Goal: Find specific page/section: Find specific page/section

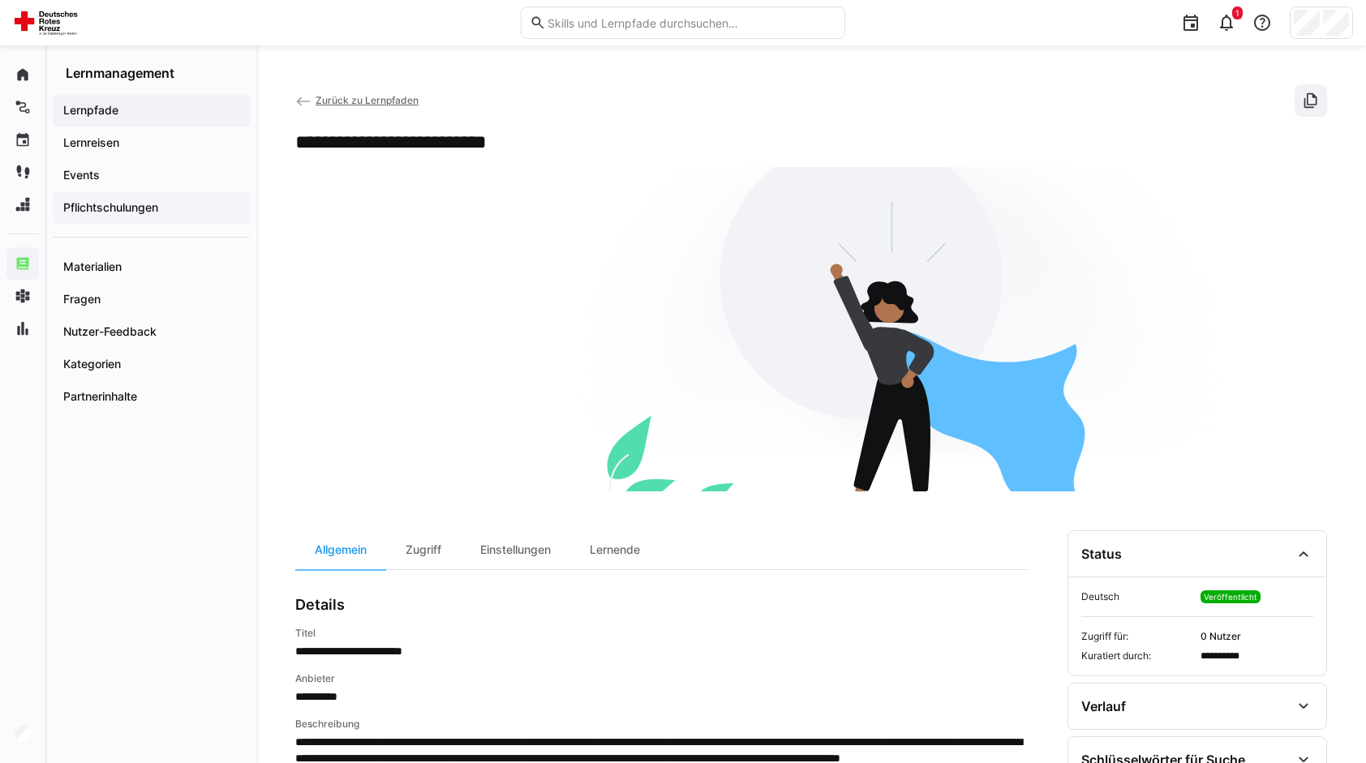
click at [0, 0] on app-navigation-label "Pflichtschulungen" at bounding box center [0, 0] width 0 height 0
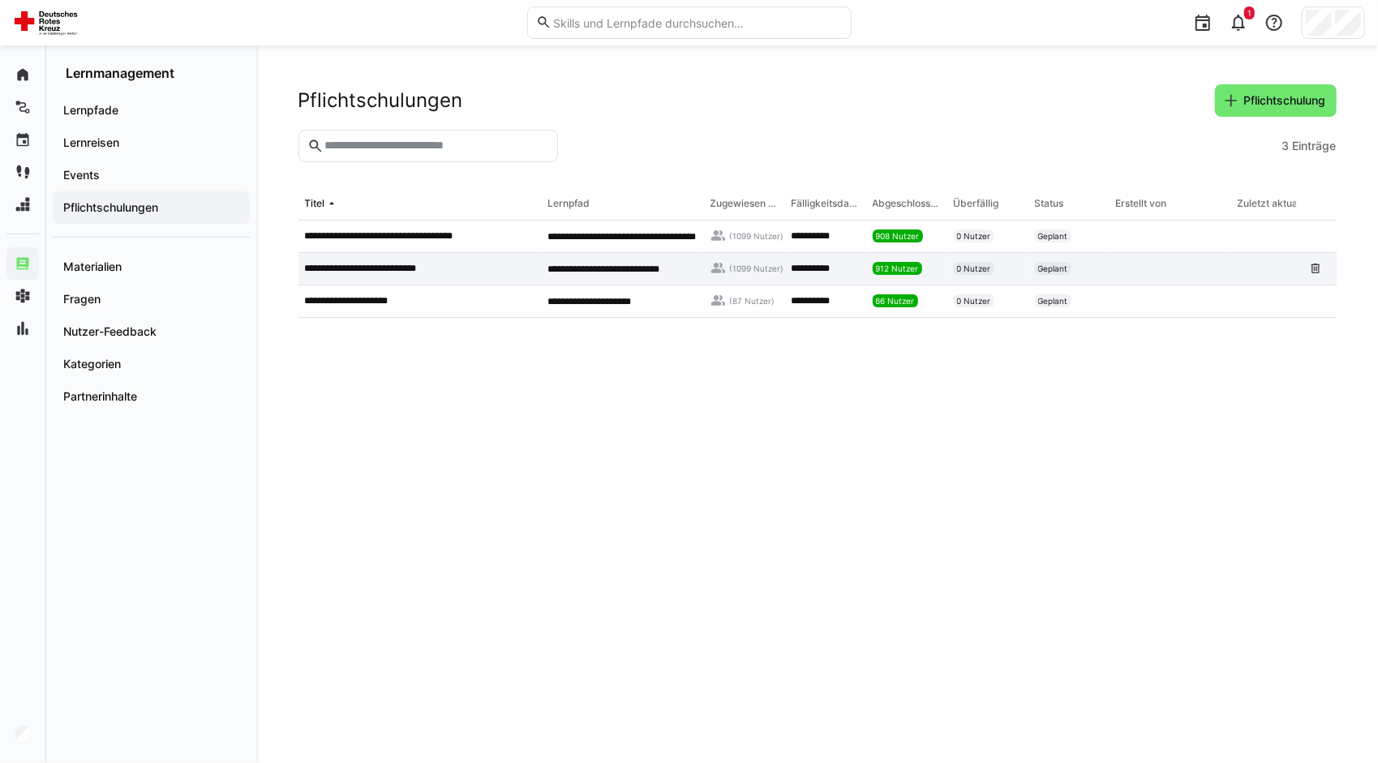
click at [936, 260] on div "912 Nutzer" at bounding box center [906, 269] width 81 height 32
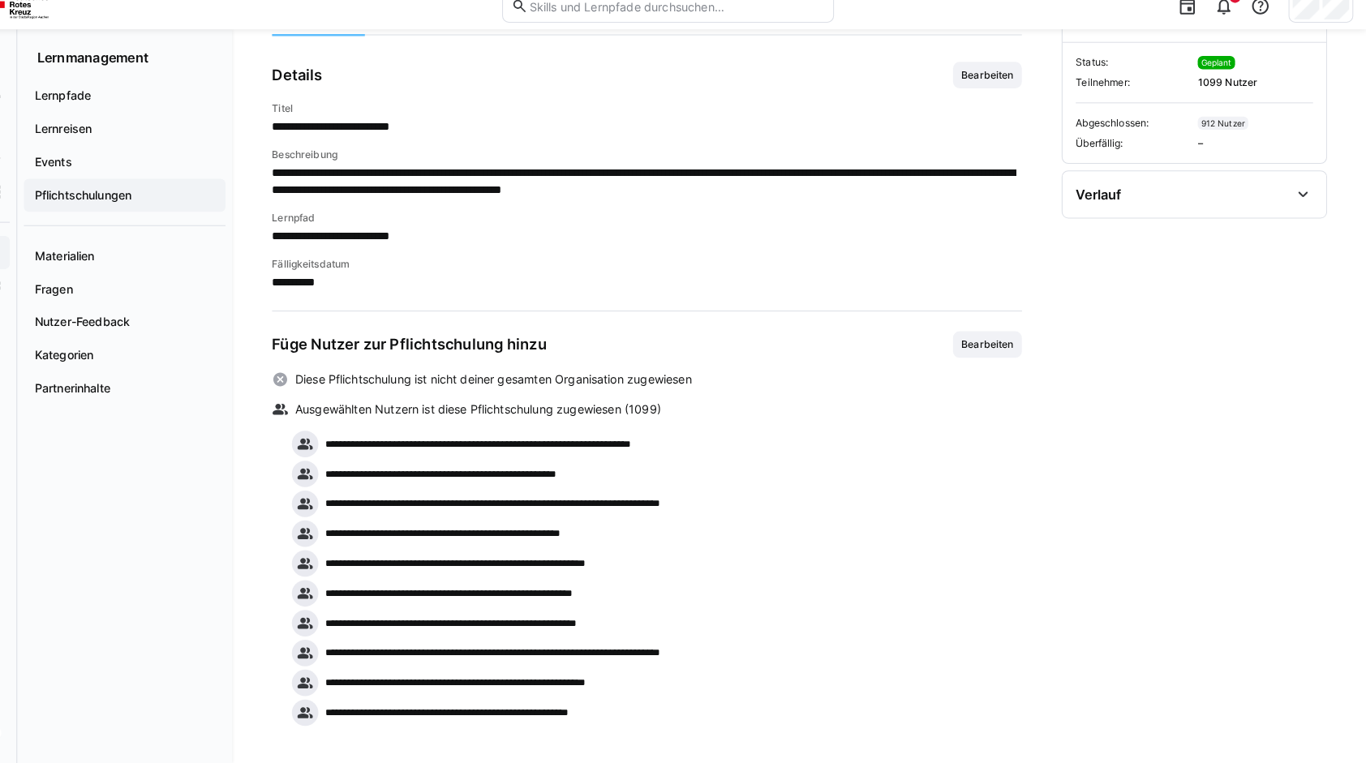
scroll to position [106, 0]
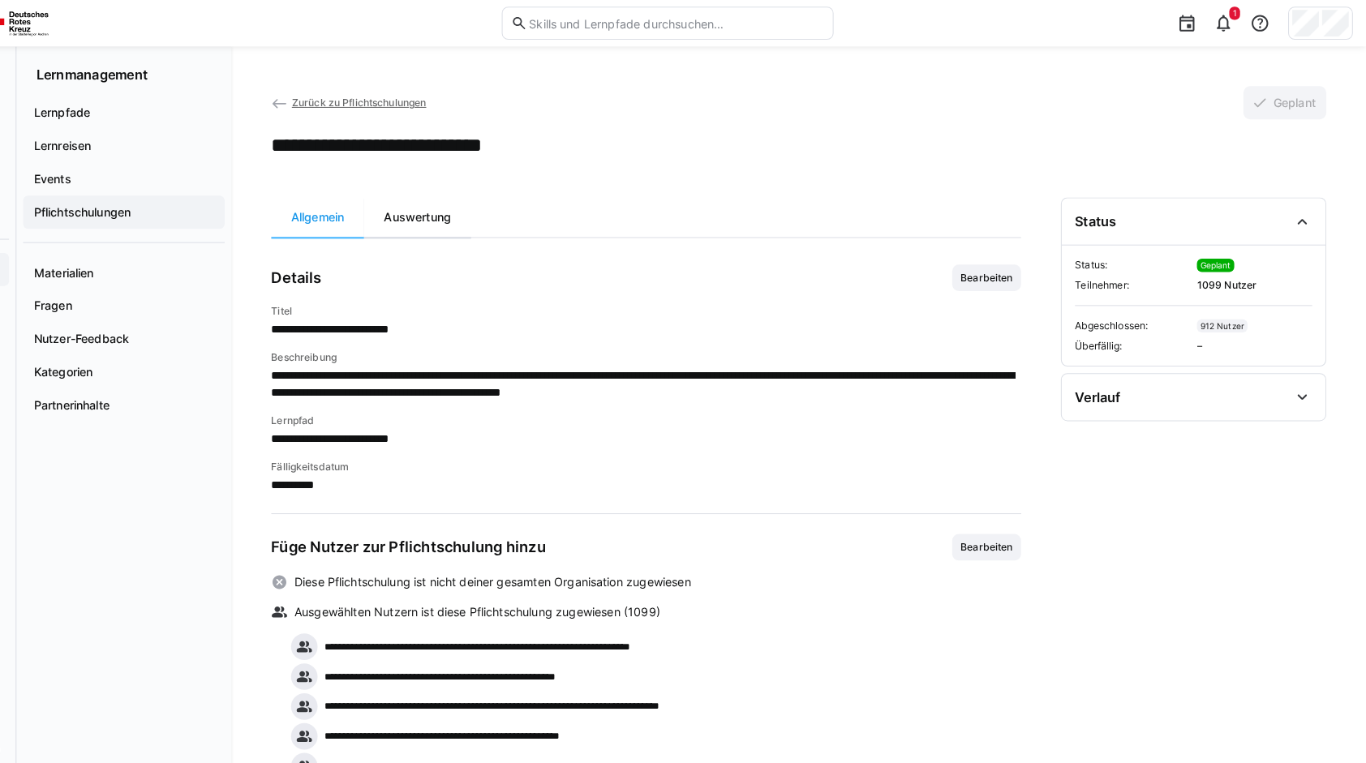
click at [435, 223] on div "Auswertung" at bounding box center [438, 212] width 105 height 39
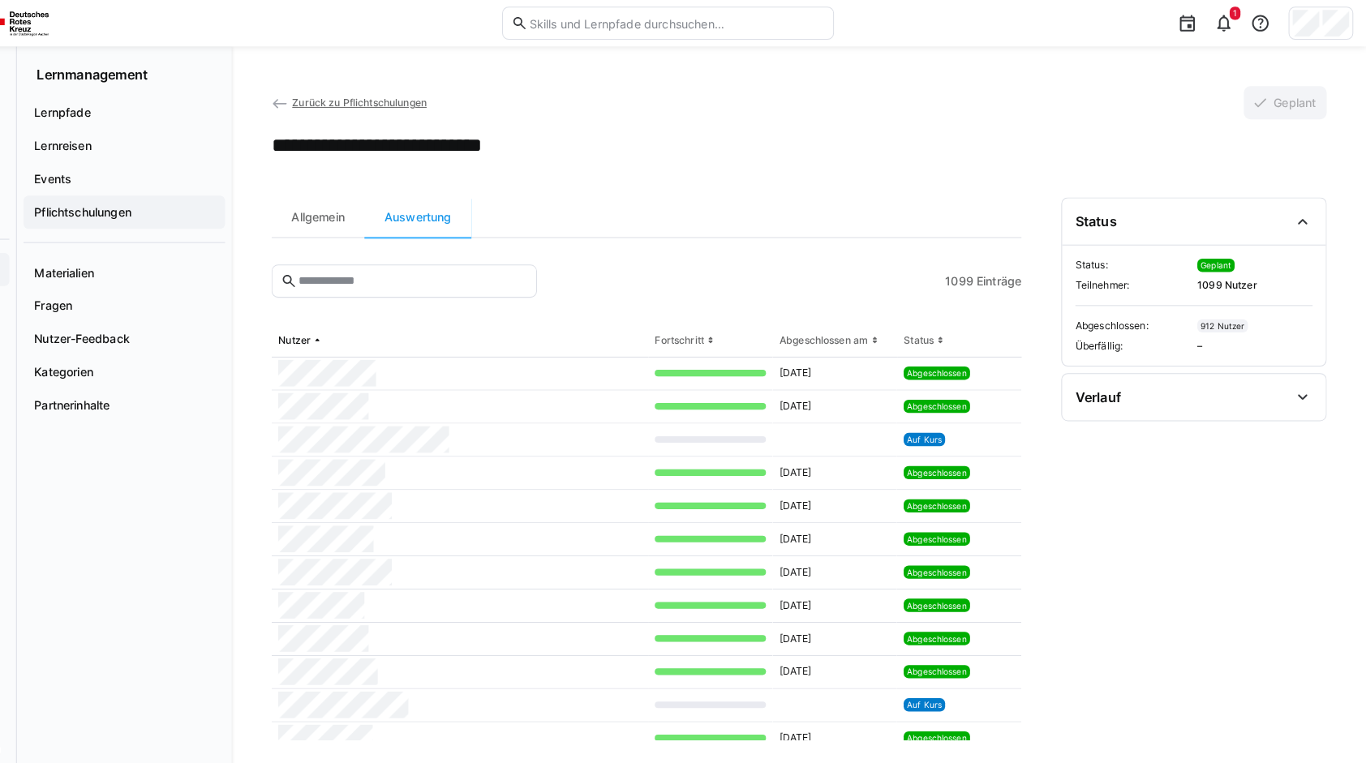
click at [346, 98] on span "Zurück zu Pflichtschulungen" at bounding box center [381, 100] width 131 height 12
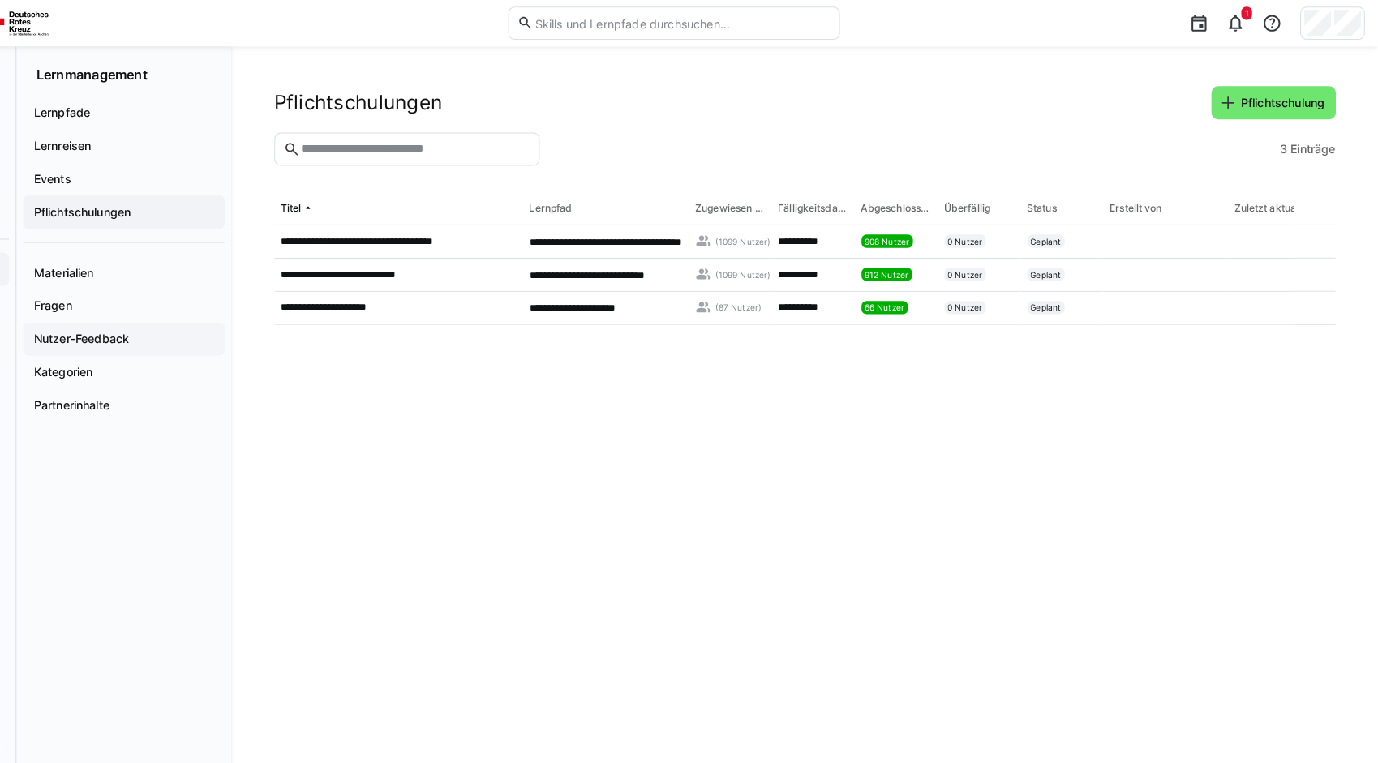
click at [0, 0] on app-navigation-label "Nutzer-Feedback" at bounding box center [0, 0] width 0 height 0
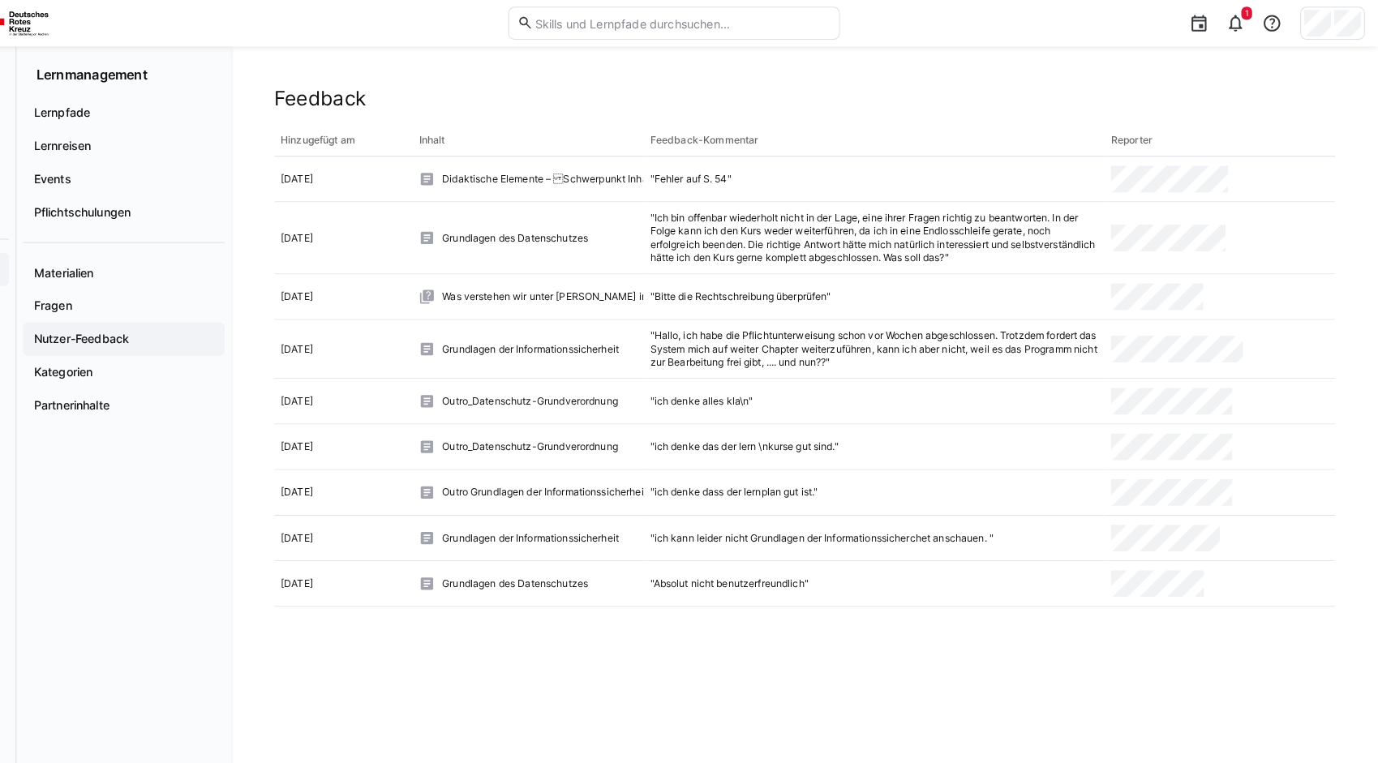
click at [0, 0] on app-navigation-label "Nutzer-Feedback" at bounding box center [0, 0] width 0 height 0
click at [49, 24] on img at bounding box center [48, 23] width 71 height 26
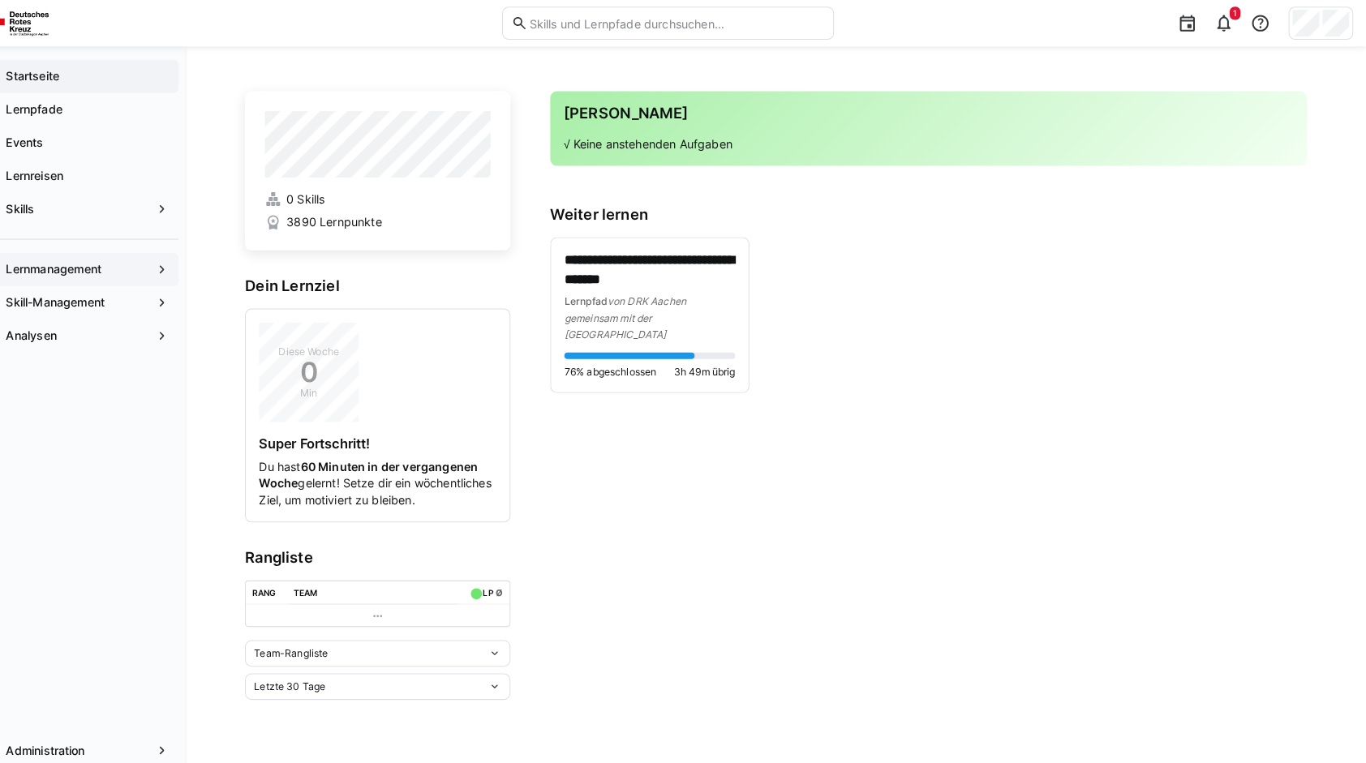
click at [134, 251] on div "Lernmanagement" at bounding box center [105, 263] width 198 height 32
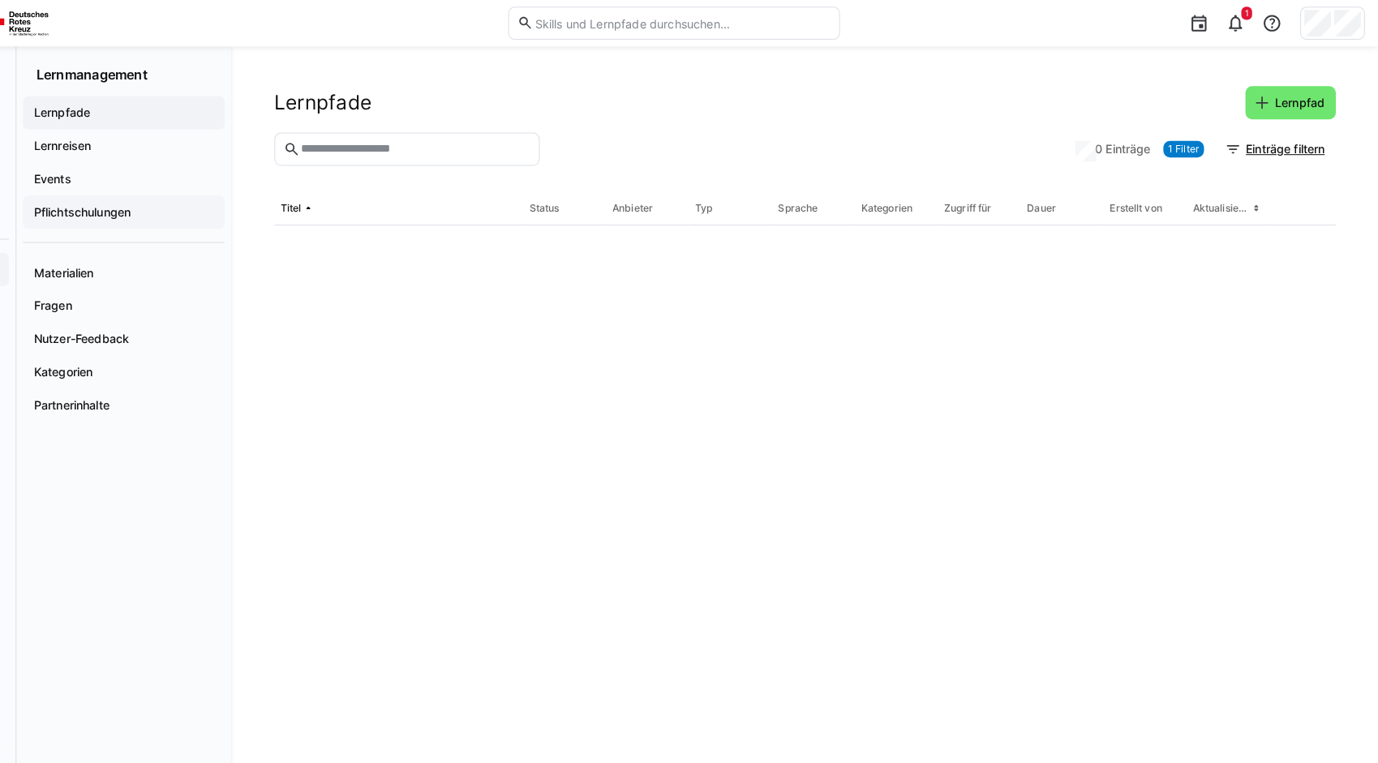
click at [0, 0] on app-navigation-label "Pflichtschulungen" at bounding box center [0, 0] width 0 height 0
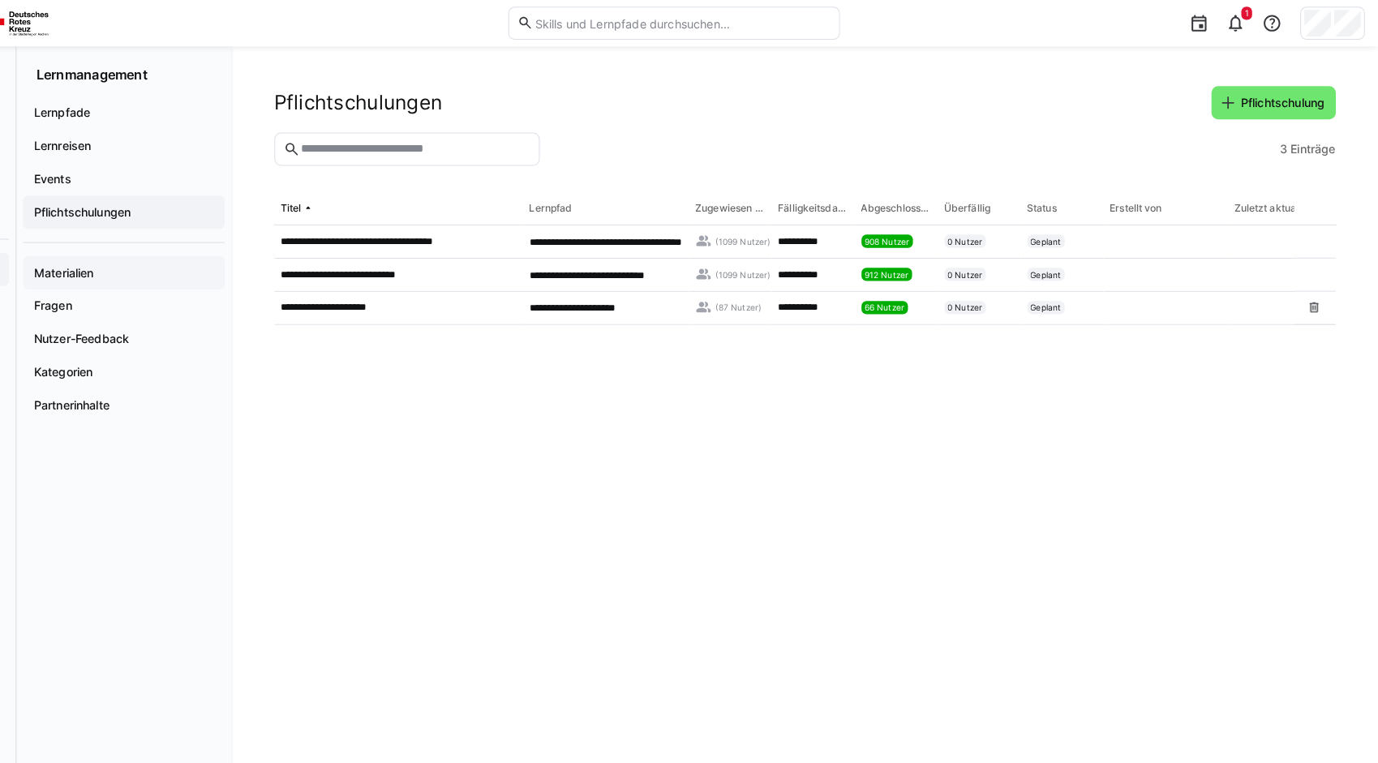
click at [144, 260] on span "Materialien" at bounding box center [151, 267] width 181 height 16
